Goal: Task Accomplishment & Management: Manage account settings

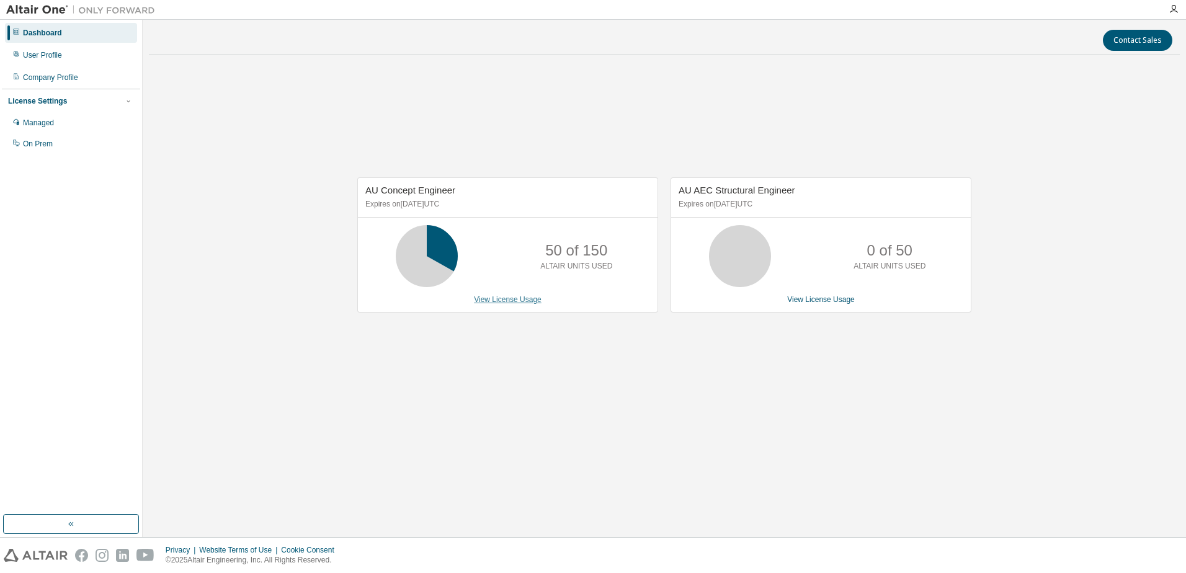
click at [521, 298] on link "View License Usage" at bounding box center [508, 299] width 68 height 9
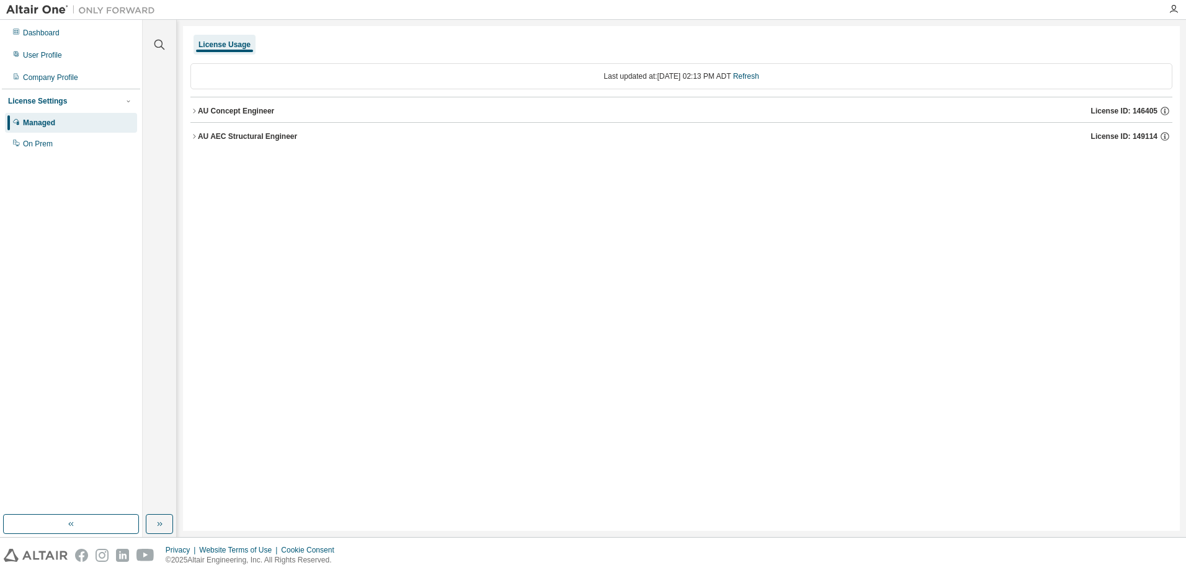
click at [194, 111] on icon "button" at bounding box center [193, 110] width 7 height 7
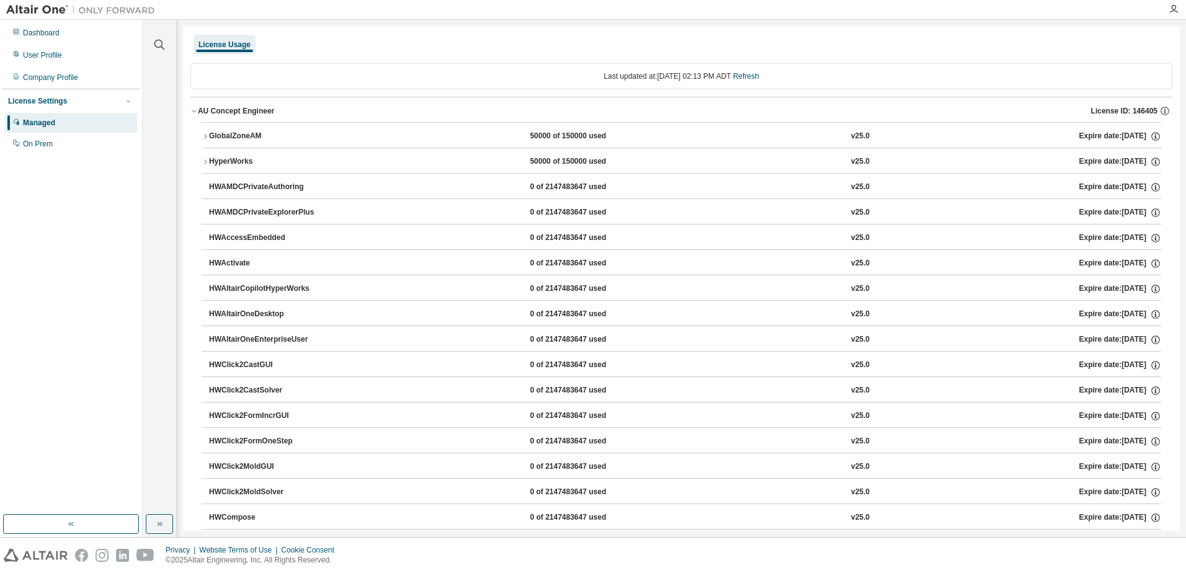
click at [247, 40] on div "License Usage" at bounding box center [225, 45] width 52 height 10
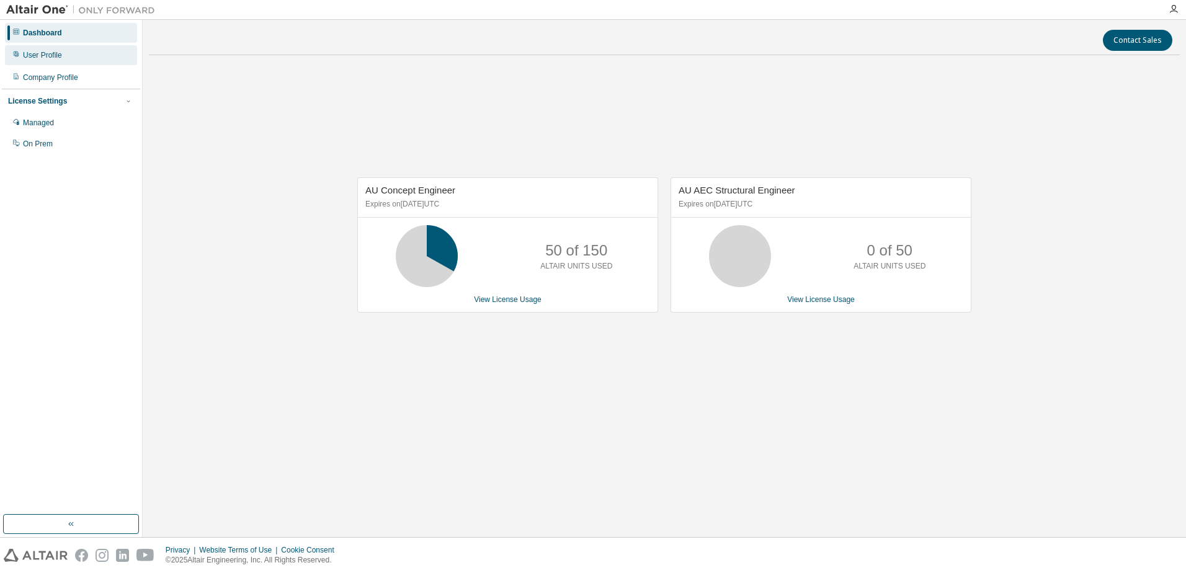
click at [66, 57] on div "User Profile" at bounding box center [71, 55] width 132 height 20
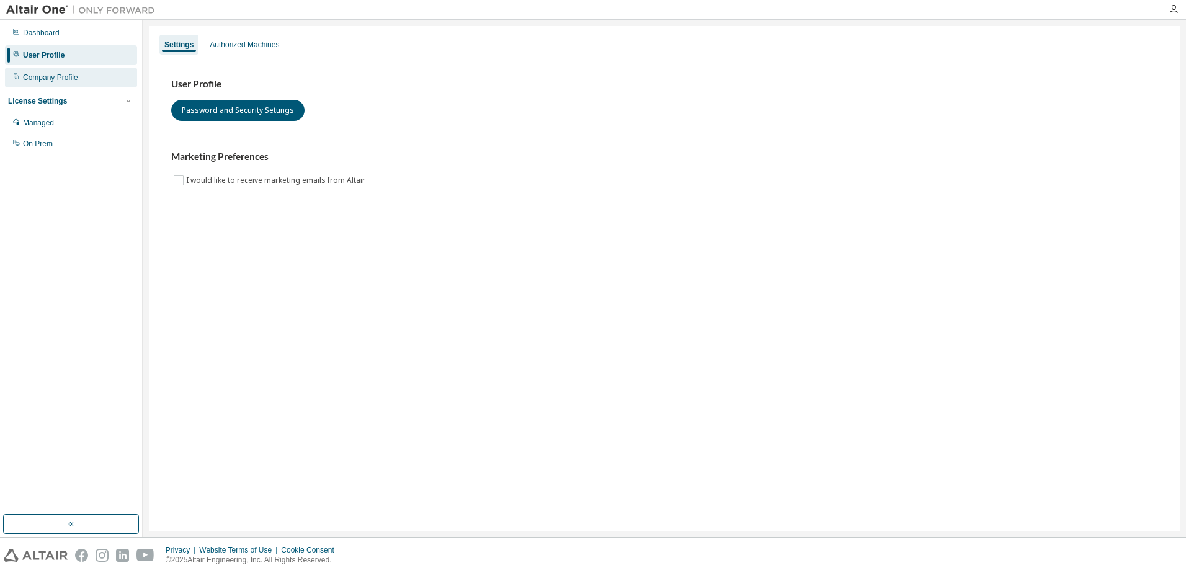
click at [76, 69] on div "Company Profile" at bounding box center [71, 78] width 132 height 20
